Goal: Information Seeking & Learning: Compare options

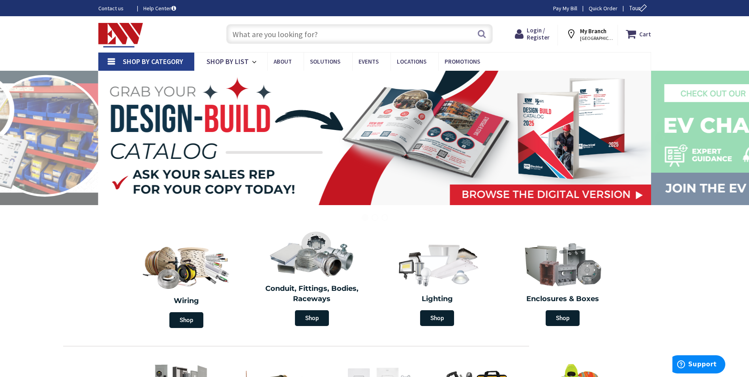
click at [321, 34] on input "text" at bounding box center [359, 34] width 266 height 20
click at [318, 36] on input "text" at bounding box center [359, 34] width 266 height 20
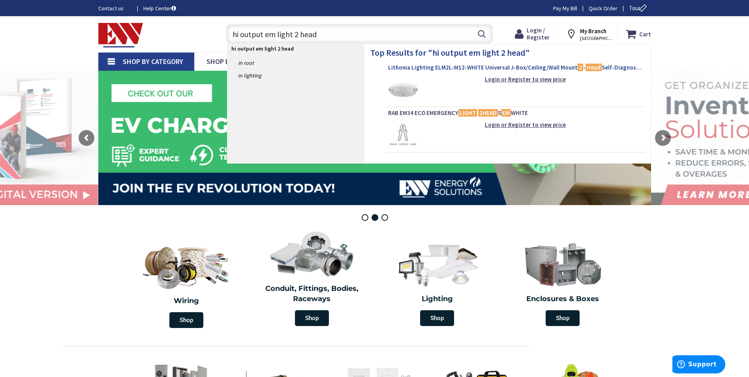
type input "hi output em light 2 head"
click at [440, 68] on span "Lithonia Lighting ELM2L-M12-WHITE Universal J-Box/Ceiling/Wall Mount 2 - Head S…" at bounding box center [515, 68] width 255 height 8
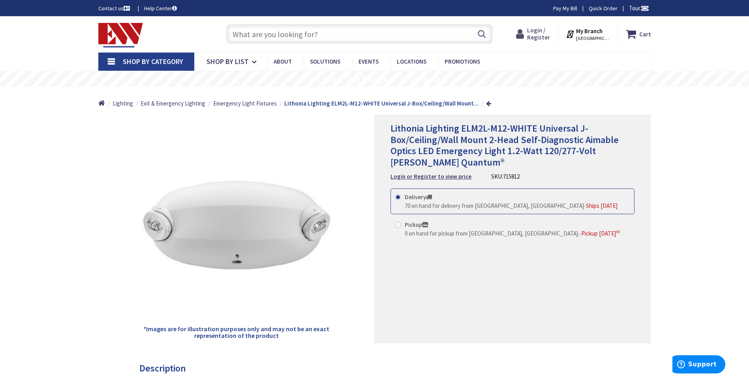
click at [538, 33] on span "Login / Register" at bounding box center [538, 33] width 23 height 15
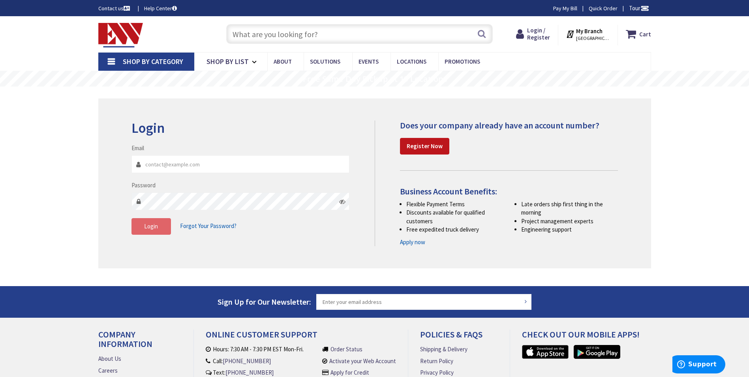
type input "chris@de-llc.net"
click at [150, 228] on span "Login" at bounding box center [151, 226] width 14 height 8
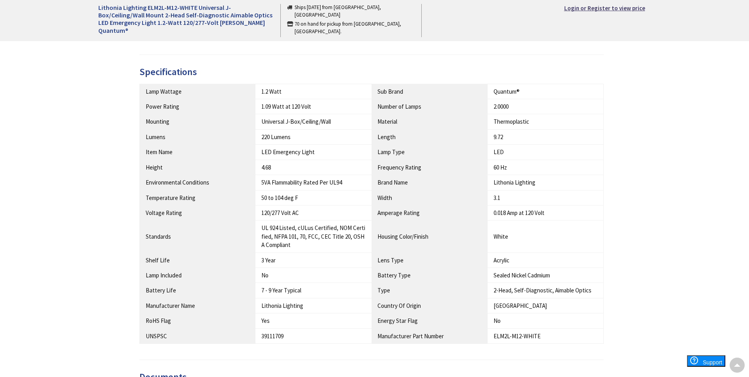
scroll to position [592, 0]
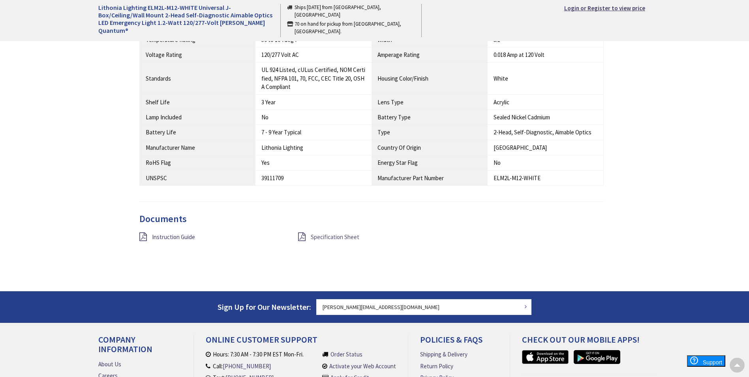
click at [337, 234] on span "Specification Sheet" at bounding box center [335, 237] width 49 height 8
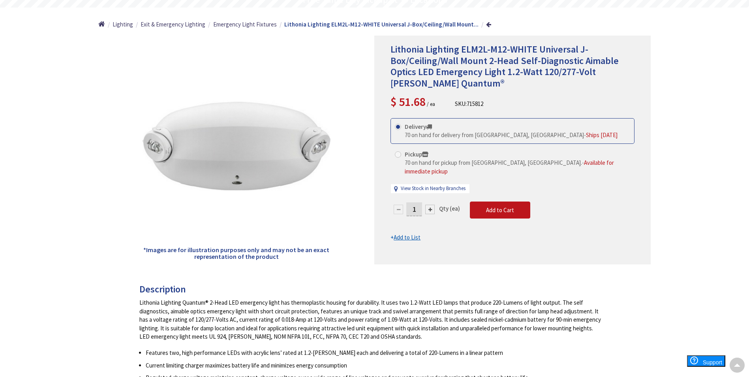
scroll to position [41, 0]
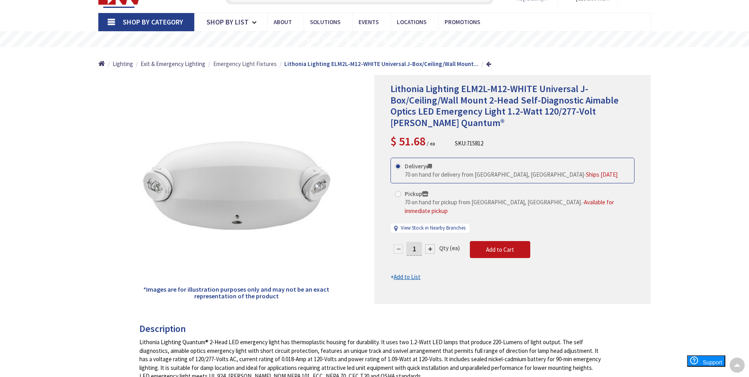
click at [260, 65] on span "Emergency Light Fixtures" at bounding box center [245, 64] width 64 height 8
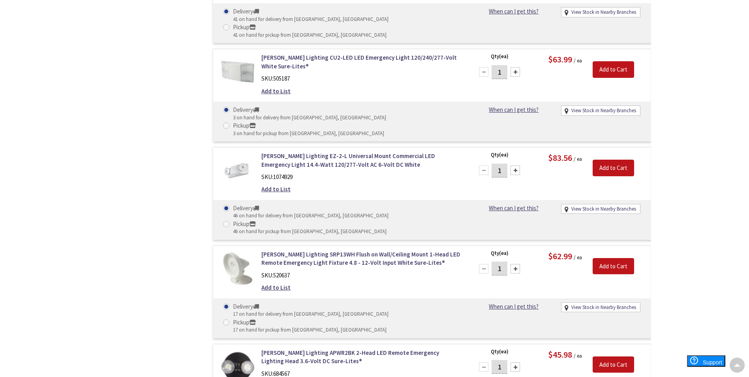
scroll to position [870, 0]
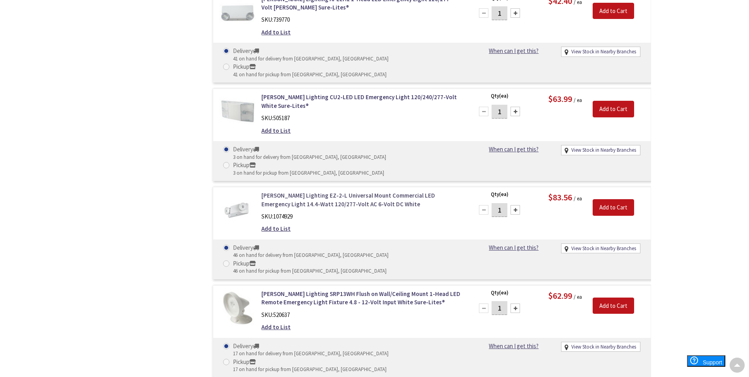
click at [352, 191] on link "[PERSON_NAME] Lighting EZ-2-L Universal Mount Commercial LED Emergency Light 14…" at bounding box center [361, 199] width 201 height 17
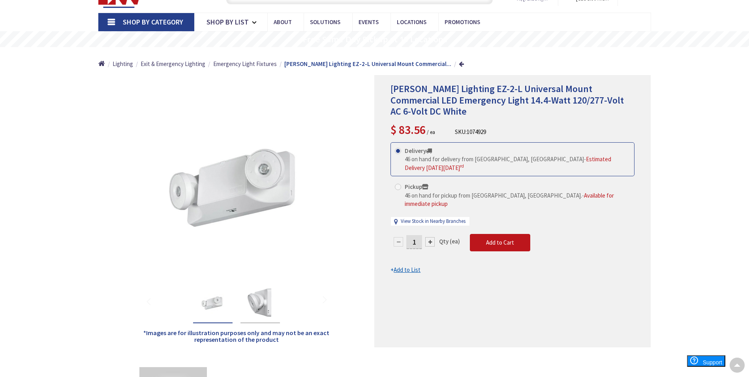
scroll to position [1, 0]
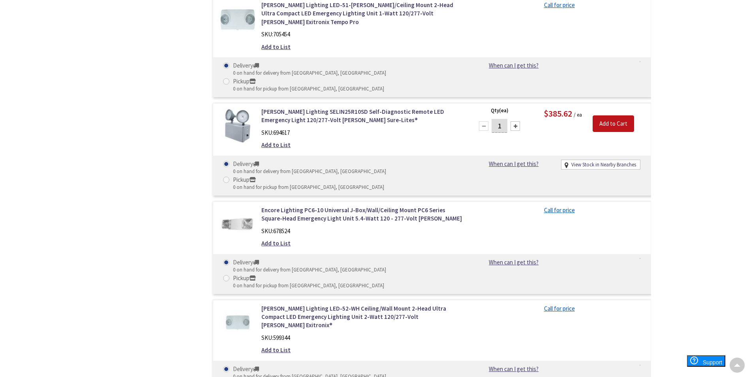
scroll to position [2607, 0]
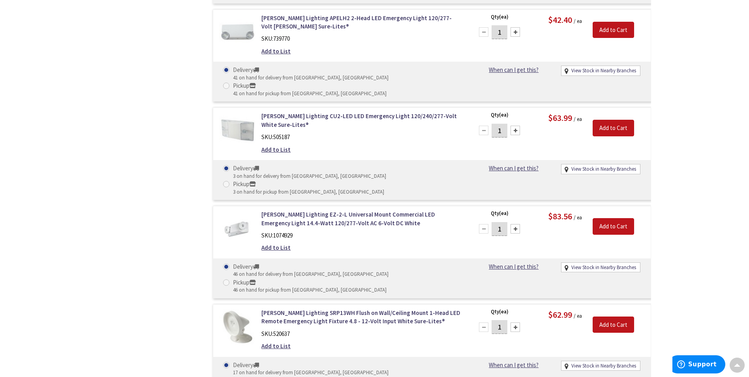
scroll to position [772, 0]
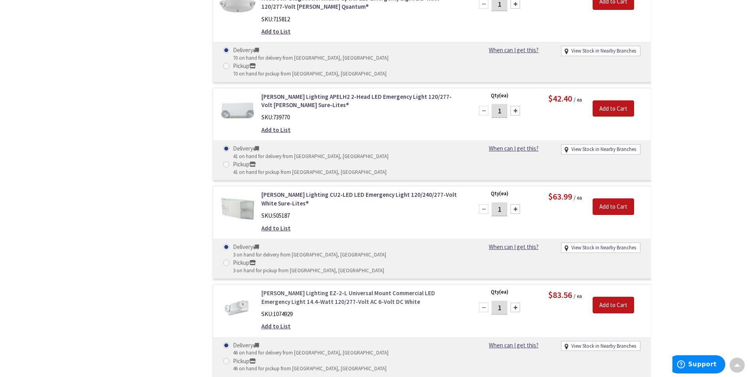
click at [347, 289] on link "Hubbell Lighting EZ-2-L Universal Mount Commercial LED Emergency Light 14.4-Wat…" at bounding box center [361, 297] width 201 height 17
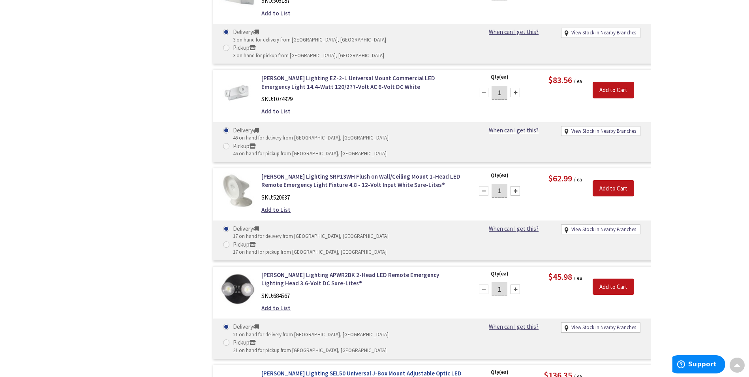
scroll to position [988, 0]
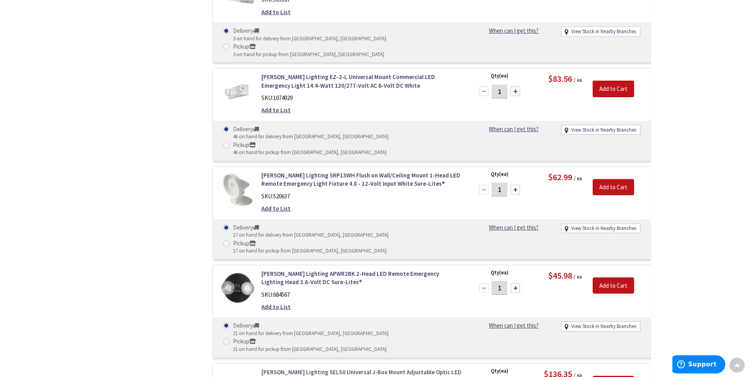
click at [381, 368] on link "[PERSON_NAME] Lighting SEL50 Universal J-Box Mount Adjustable Optic LED Emergen…" at bounding box center [361, 376] width 201 height 17
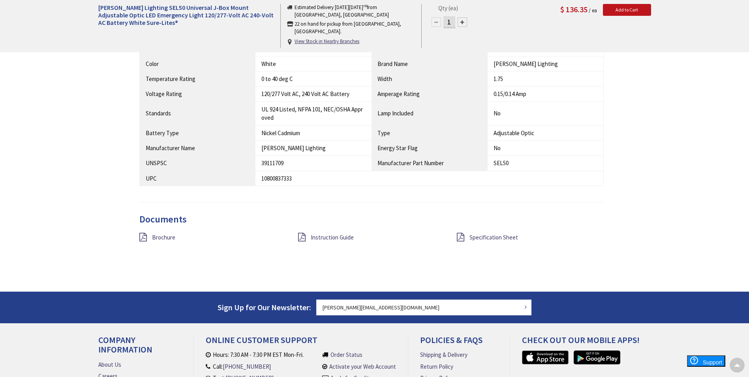
scroll to position [592, 0]
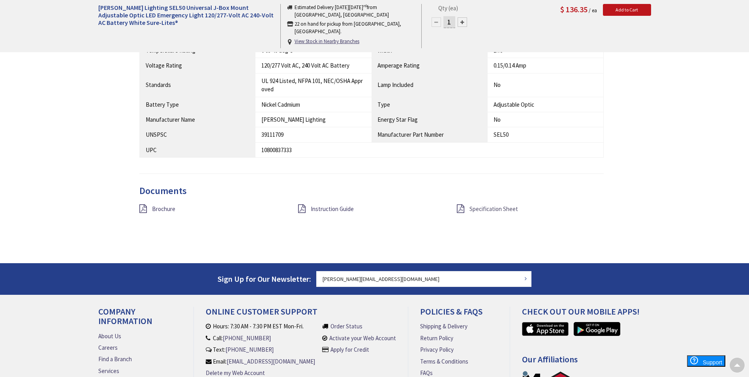
click at [481, 208] on span "Specification Sheet" at bounding box center [493, 209] width 49 height 8
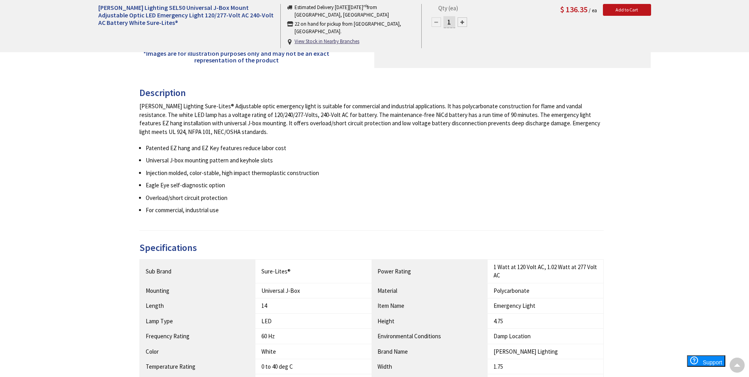
scroll to position [395, 0]
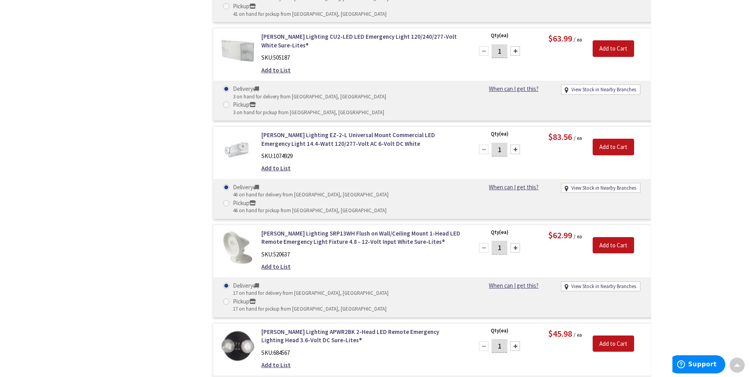
scroll to position [891, 0]
